Goal: Find specific page/section: Find specific page/section

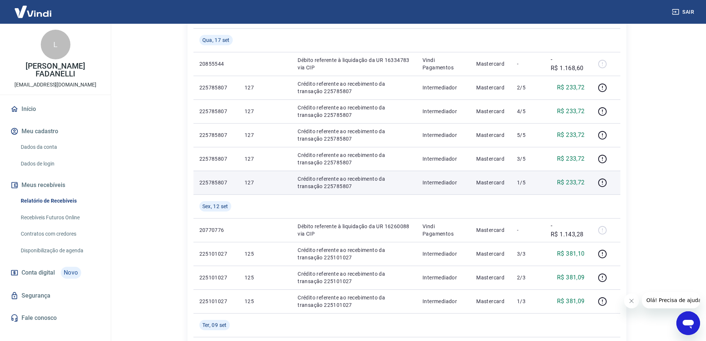
scroll to position [247, 0]
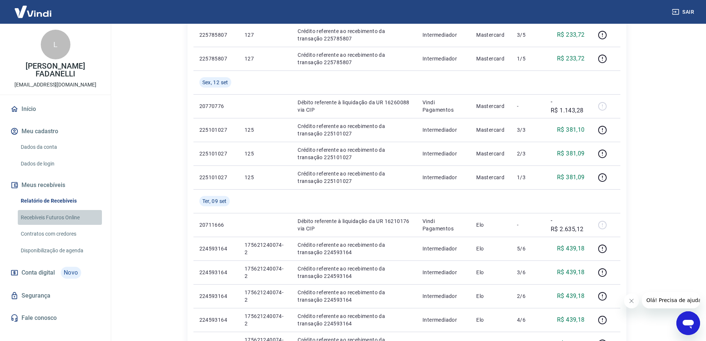
click at [67, 210] on link "Recebíveis Futuros Online" at bounding box center [60, 217] width 84 height 15
